Goal: Information Seeking & Learning: Learn about a topic

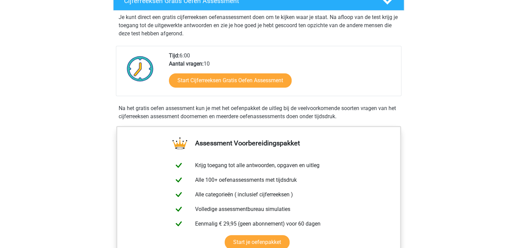
scroll to position [34, 0]
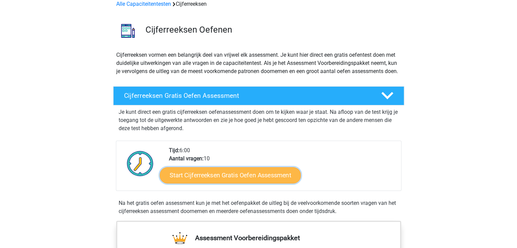
click at [226, 183] on link "Start Cijferreeksen Gratis Oefen Assessment" at bounding box center [230, 175] width 141 height 16
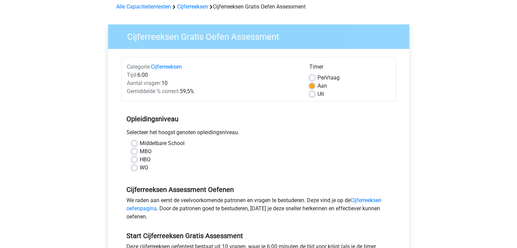
scroll to position [34, 0]
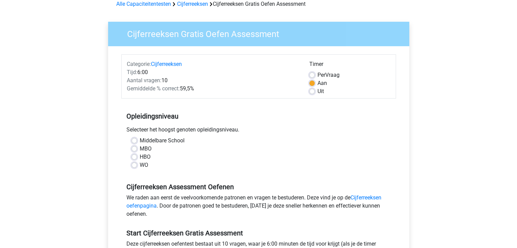
click at [140, 150] on label "MBO" at bounding box center [146, 149] width 12 height 8
click at [137, 150] on input "MBO" at bounding box center [134, 148] width 5 height 7
radio input "true"
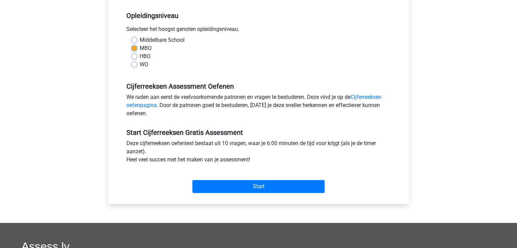
scroll to position [136, 0]
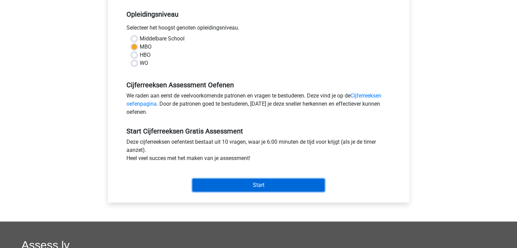
click at [257, 183] on input "Start" at bounding box center [259, 185] width 132 height 13
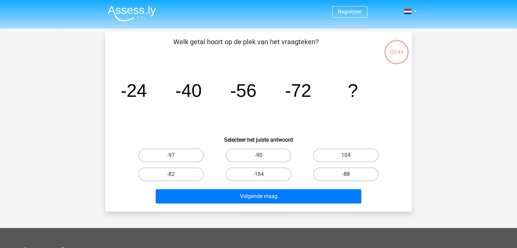
click at [340, 176] on label "-88" at bounding box center [346, 175] width 66 height 14
click at [346, 176] on input "-88" at bounding box center [348, 176] width 4 height 4
radio input "true"
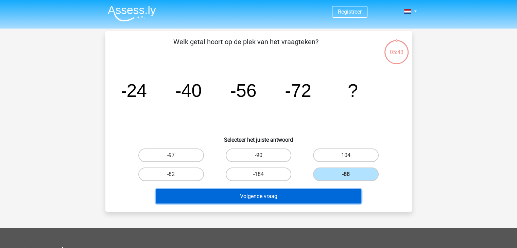
click at [291, 195] on button "Volgende vraag" at bounding box center [259, 196] width 206 height 14
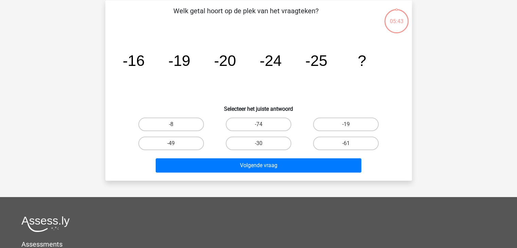
scroll to position [31, 0]
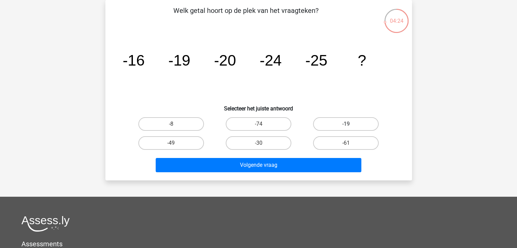
click at [346, 124] on label "-19" at bounding box center [346, 124] width 66 height 14
click at [346, 124] on input "-19" at bounding box center [348, 126] width 4 height 4
radio input "true"
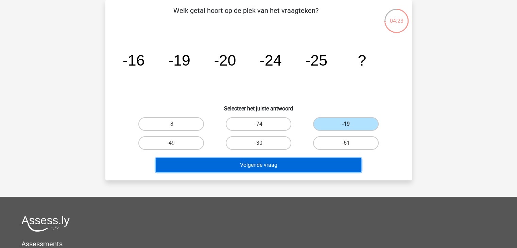
click at [252, 168] on button "Volgende vraag" at bounding box center [259, 165] width 206 height 14
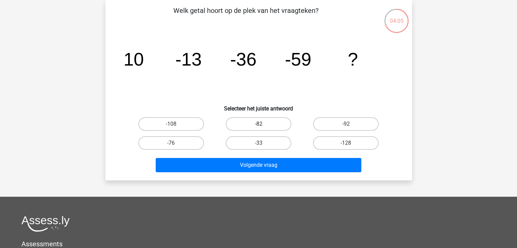
click at [267, 124] on label "-82" at bounding box center [259, 124] width 66 height 14
click at [263, 124] on input "-82" at bounding box center [261, 126] width 4 height 4
radio input "true"
click at [290, 173] on div "Volgende vraag" at bounding box center [259, 166] width 263 height 17
click at [340, 124] on label "-92" at bounding box center [346, 124] width 66 height 14
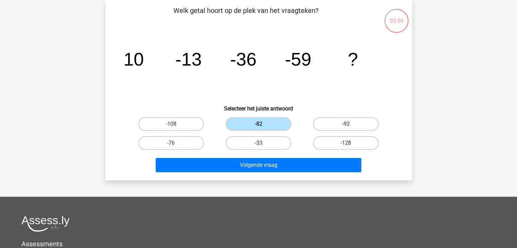
click at [346, 124] on input "-92" at bounding box center [348, 126] width 4 height 4
radio input "true"
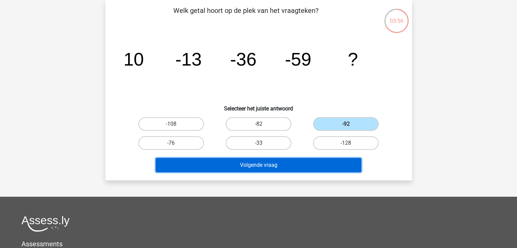
click at [284, 161] on button "Volgende vraag" at bounding box center [259, 165] width 206 height 14
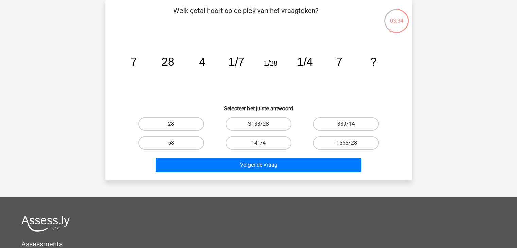
click at [199, 127] on label "28" at bounding box center [171, 124] width 66 height 14
click at [176, 127] on input "28" at bounding box center [173, 126] width 4 height 4
radio input "true"
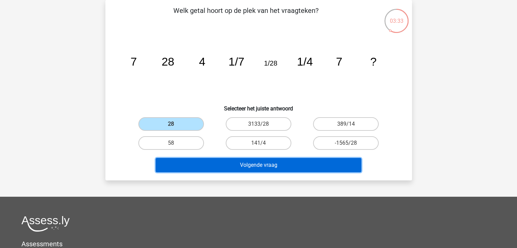
click at [283, 169] on button "Volgende vraag" at bounding box center [259, 165] width 206 height 14
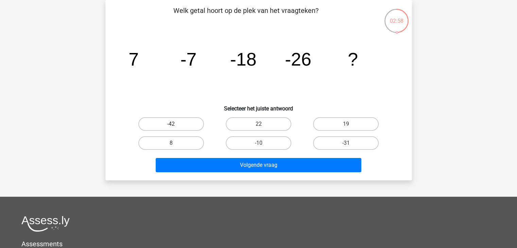
click at [188, 128] on label "-42" at bounding box center [171, 124] width 66 height 14
click at [176, 128] on input "-42" at bounding box center [173, 126] width 4 height 4
radio input "true"
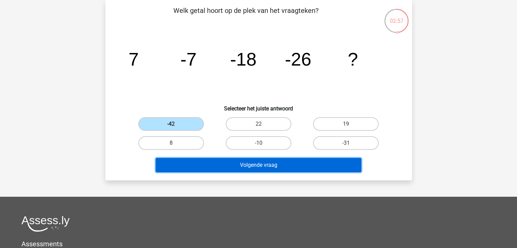
click at [278, 165] on button "Volgende vraag" at bounding box center [259, 165] width 206 height 14
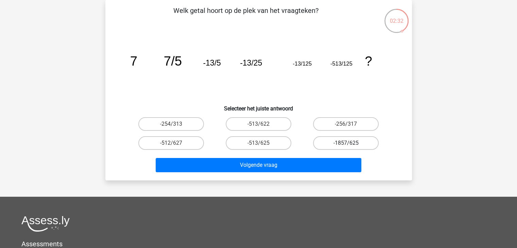
click at [336, 143] on label "-1857/625" at bounding box center [346, 143] width 66 height 14
click at [346, 143] on input "-1857/625" at bounding box center [348, 145] width 4 height 4
radio input "true"
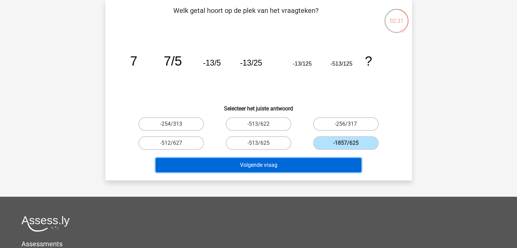
click at [312, 170] on button "Volgende vraag" at bounding box center [259, 165] width 206 height 14
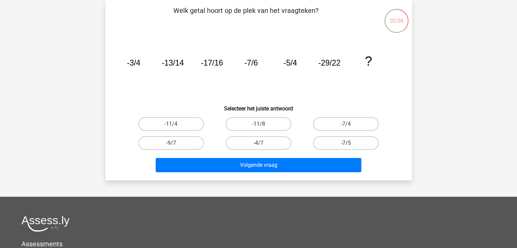
click at [340, 144] on label "-7/5" at bounding box center [346, 143] width 66 height 14
click at [346, 144] on input "-7/5" at bounding box center [348, 145] width 4 height 4
radio input "true"
click at [301, 172] on div "Volgende vraag" at bounding box center [259, 166] width 263 height 17
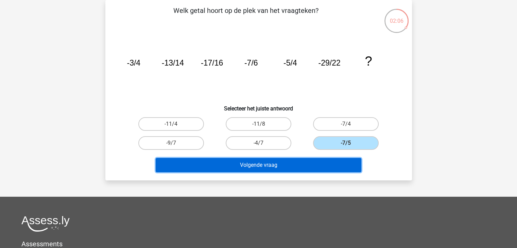
click at [295, 164] on button "Volgende vraag" at bounding box center [259, 165] width 206 height 14
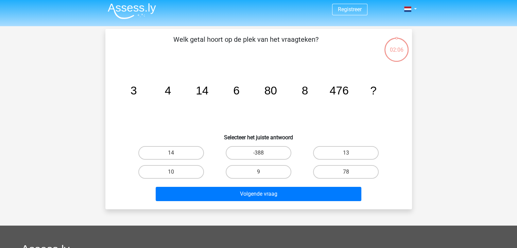
scroll to position [0, 0]
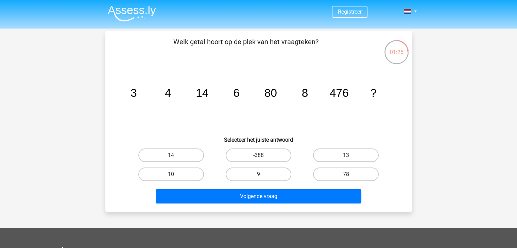
click at [324, 171] on label "78" at bounding box center [346, 175] width 66 height 14
click at [346, 174] on input "78" at bounding box center [348, 176] width 4 height 4
radio input "true"
drag, startPoint x: 327, startPoint y: 156, endPoint x: 321, endPoint y: 162, distance: 7.7
click at [326, 156] on label "13" at bounding box center [346, 156] width 66 height 14
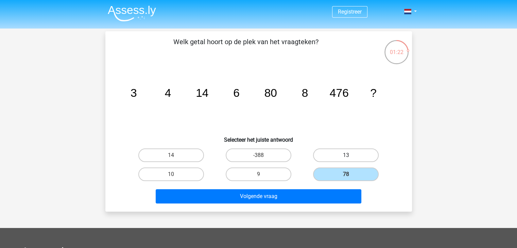
click at [346, 156] on input "13" at bounding box center [348, 157] width 4 height 4
radio input "true"
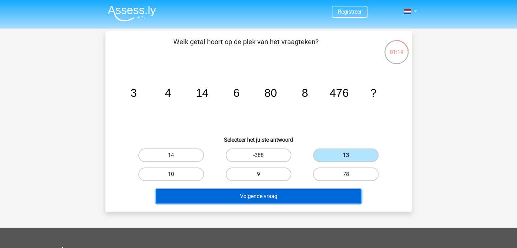
click at [295, 196] on button "Volgende vraag" at bounding box center [259, 196] width 206 height 14
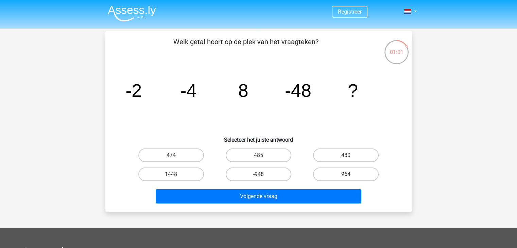
drag, startPoint x: 350, startPoint y: 177, endPoint x: 350, endPoint y: 183, distance: 5.8
click at [350, 182] on div "964" at bounding box center [345, 174] width 87 height 19
click at [343, 169] on label "964" at bounding box center [346, 175] width 66 height 14
click at [346, 174] on input "964" at bounding box center [348, 176] width 4 height 4
radio input "true"
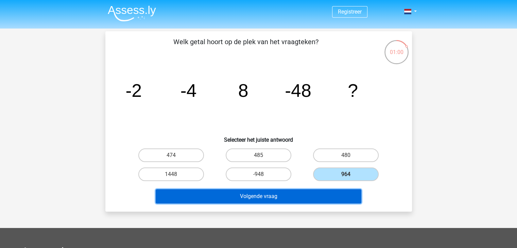
click at [327, 199] on button "Volgende vraag" at bounding box center [259, 196] width 206 height 14
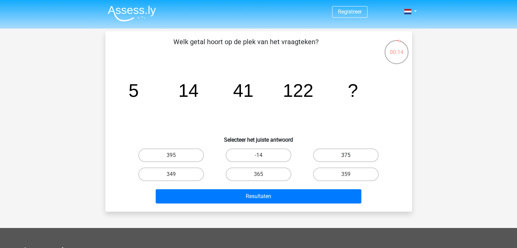
click at [345, 150] on label "375" at bounding box center [346, 156] width 66 height 14
click at [346, 155] on input "375" at bounding box center [348, 157] width 4 height 4
radio input "true"
click at [283, 119] on icon "image/svg+xml 5 14 41 122 ?" at bounding box center [259, 97] width 274 height 69
